Goal: Information Seeking & Learning: Learn about a topic

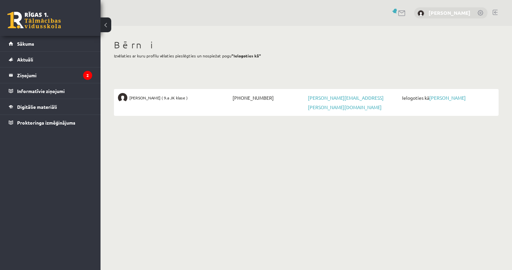
click at [450, 14] on link "[PERSON_NAME]" at bounding box center [450, 12] width 42 height 7
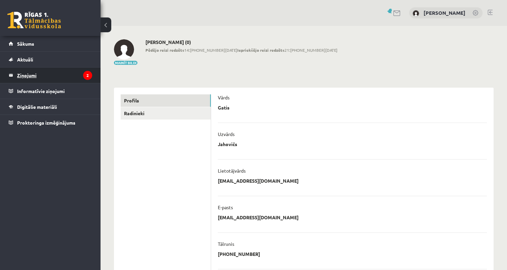
click at [39, 74] on legend "Ziņojumi 2" at bounding box center [54, 74] width 75 height 15
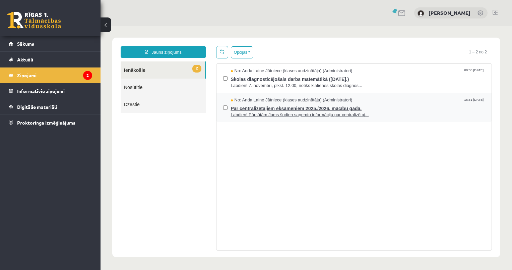
click at [335, 113] on span "Labdien! Pārsūtām Jums šodien saņemto informāciju par centralizētaj..." at bounding box center [358, 115] width 255 height 6
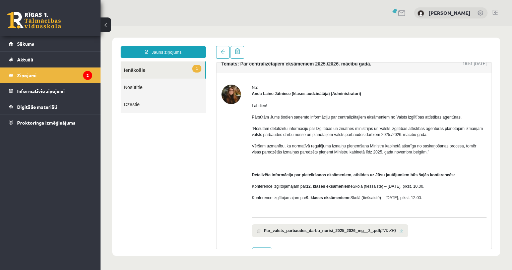
scroll to position [30, 0]
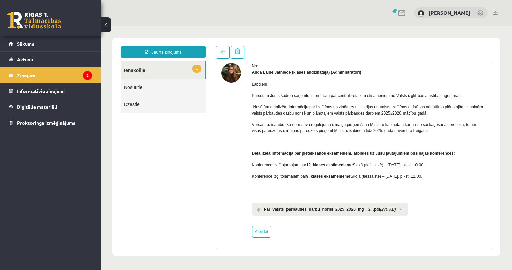
click at [50, 77] on legend "Ziņojumi 2" at bounding box center [54, 74] width 75 height 15
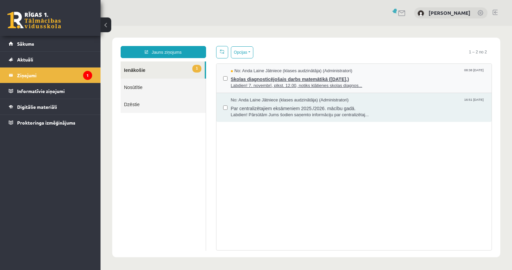
click at [267, 73] on span "No: Anda Laine Jātniece (klases audzinātāja) (Administratori)" at bounding box center [292, 71] width 122 height 6
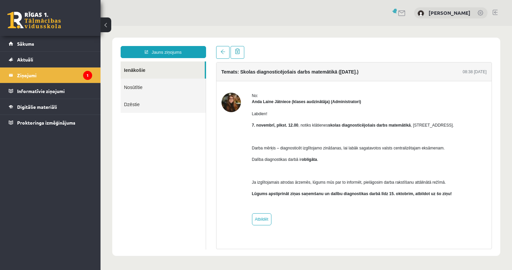
scroll to position [0, 0]
click at [496, 12] on link at bounding box center [495, 12] width 5 height 5
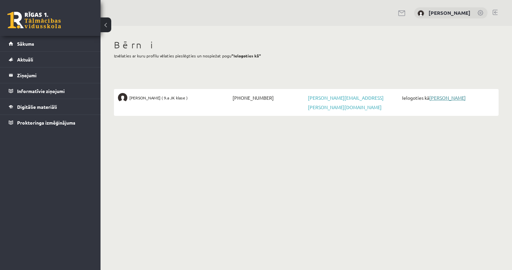
click at [449, 96] on link "[PERSON_NAME]" at bounding box center [448, 98] width 37 height 6
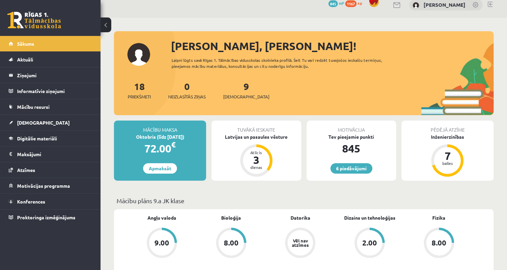
scroll to position [101, 0]
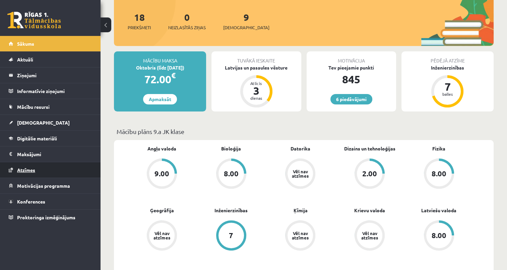
click at [31, 168] on span "Atzīmes" at bounding box center [26, 170] width 18 height 6
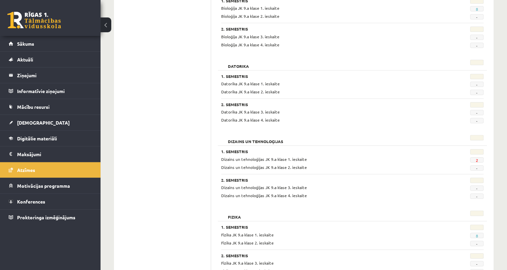
scroll to position [235, 0]
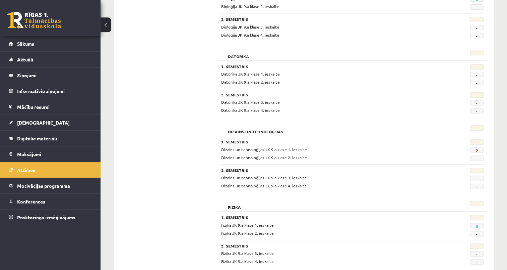
click at [475, 150] on span "2" at bounding box center [476, 149] width 13 height 5
click at [243, 153] on div "Dizains un tehnoloģijas JK 9.a klase 1. ieskaite 2 Dizains un tehnoloģijas JK 9…" at bounding box center [352, 153] width 263 height 14
click at [243, 149] on span "Dizains un tehnoloģijas JK 9.a klase 1. ieskaite" at bounding box center [264, 149] width 86 height 5
click at [474, 148] on span "2" at bounding box center [476, 149] width 13 height 5
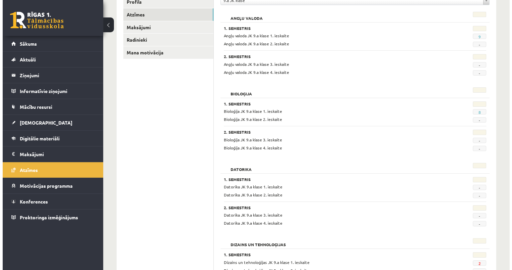
scroll to position [0, 0]
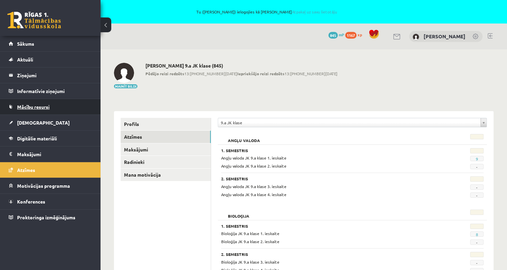
click at [31, 104] on span "Mācību resursi" at bounding box center [33, 107] width 33 height 6
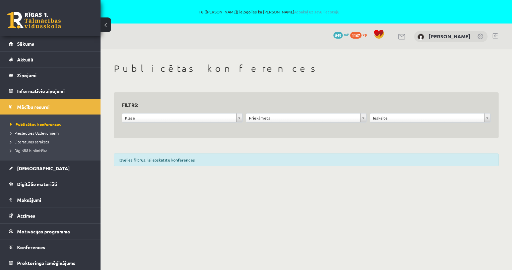
click at [182, 111] on form "**********" at bounding box center [306, 115] width 369 height 30
click at [195, 125] on div "**********" at bounding box center [182, 119] width 124 height 13
click at [195, 123] on div "**********" at bounding box center [182, 119] width 124 height 13
drag, startPoint x: 178, startPoint y: 123, endPoint x: 178, endPoint y: 119, distance: 3.4
click at [178, 120] on div "**********" at bounding box center [182, 119] width 124 height 13
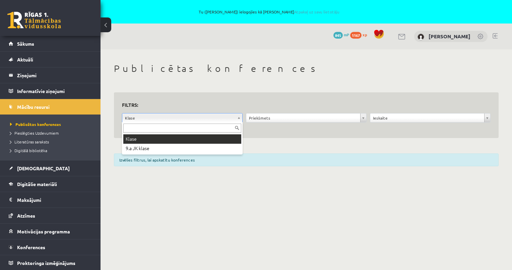
drag, startPoint x: 178, startPoint y: 118, endPoint x: 178, endPoint y: 122, distance: 4.0
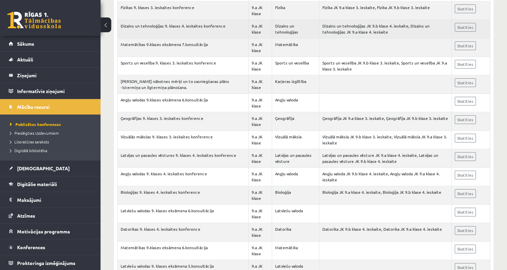
scroll to position [805, 0]
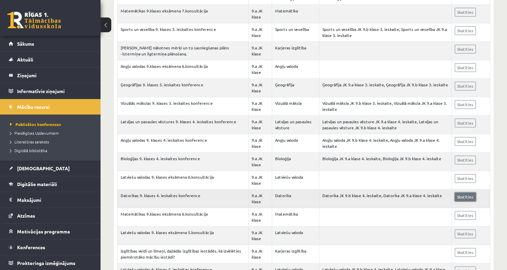
click at [460, 192] on link "Skatīties" at bounding box center [465, 196] width 21 height 9
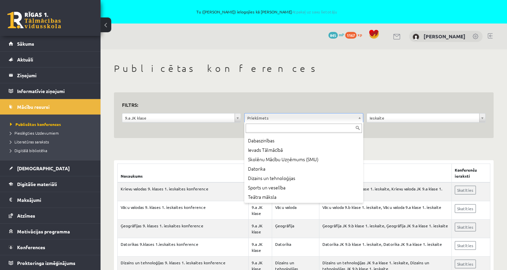
scroll to position [134, 0]
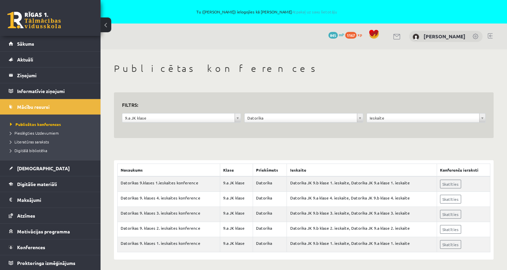
scroll to position [2, 0]
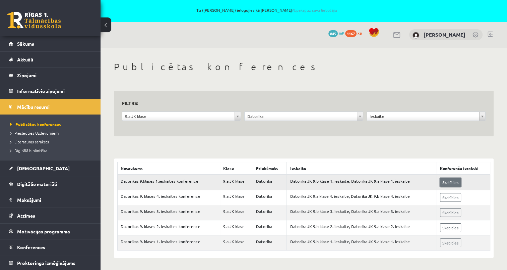
click at [441, 179] on link "Skatīties" at bounding box center [450, 182] width 21 height 9
